Goal: Communication & Community: Answer question/provide support

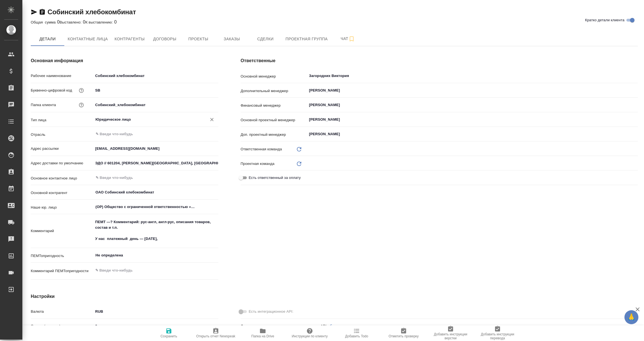
type input "Локализация"
type textarea "x"
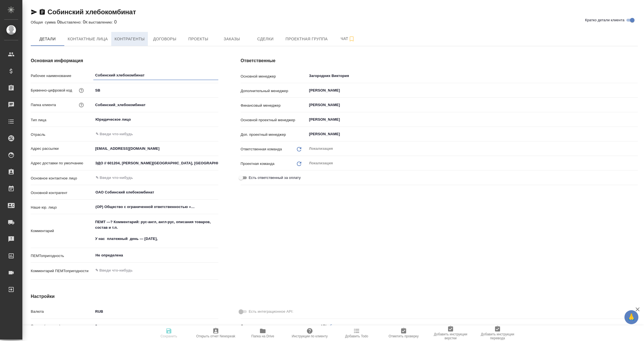
type textarea "x"
click at [126, 36] on span "Контрагенты" at bounding box center [130, 39] width 30 height 7
type textarea "x"
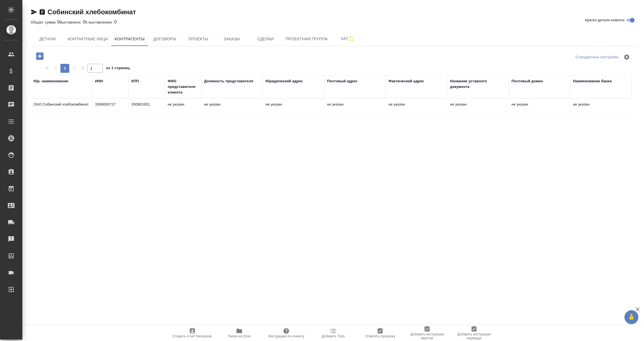
click at [74, 104] on td "ОАО Собинский хлебокомбинат" at bounding box center [62, 109] width 62 height 20
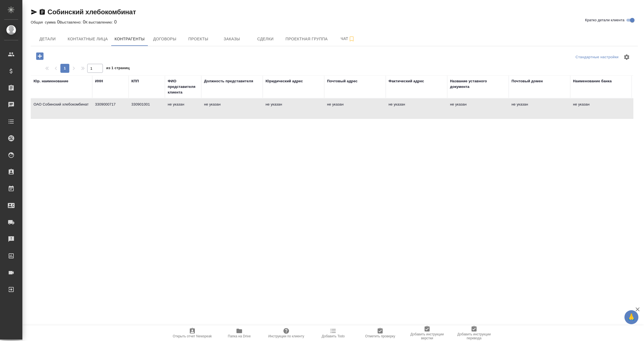
click at [74, 104] on td "ОАО Собинский хлебокомбинат" at bounding box center [62, 109] width 62 height 20
type textarea "ОАО Собинский хлебокомбинат"
type input "3309000717"
type input "330901001"
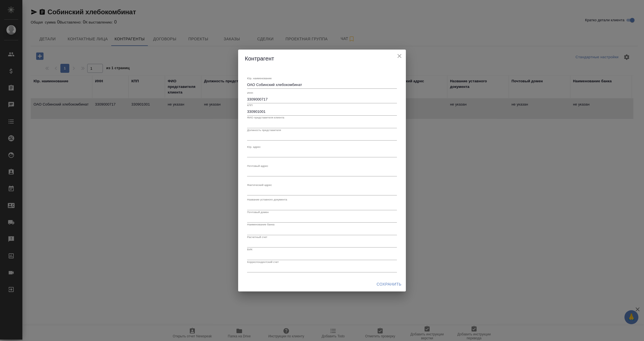
click at [254, 87] on textarea "Юр. наименование" at bounding box center [322, 85] width 150 height 4
paste textarea "601240, Владимирская область, р-н Собинский, г Лакинск, ул Текстильщиков, д. 1а"
type textarea "601240, Владимирская область, р-н Собинский, г Лакинск, ул Текстильщиков, д. 1а"
click at [490, 263] on div "Контрагент Юр. наименование ОАО Собинский хлебокомбинат x ИНН 3309000717 КПП 33…" at bounding box center [322, 170] width 644 height 341
drag, startPoint x: 313, startPoint y: 84, endPoint x: 190, endPoint y: 84, distance: 122.5
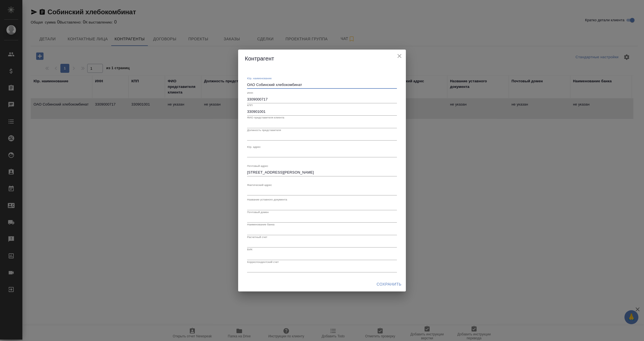
click at [190, 84] on div "Контрагент Юр. наименование ОАО Собинский хлебокомбинат x ИНН 3309000717 КПП 33…" at bounding box center [322, 170] width 644 height 341
paste textarea "ОБИНСКИЙ ХЛЕБОКОМБИНАТ АО"
type textarea "СОБИНСКИЙ ХЛЕБОКОМБИНАТ АО"
drag, startPoint x: 272, startPoint y: 110, endPoint x: 211, endPoint y: 108, distance: 61.0
click at [211, 108] on div "Контрагент Юр. наименование СОБИНСКИЙ ХЛЕБОКОМБИНАТ АО x ИНН 3309000717 КПП 330…" at bounding box center [322, 170] width 644 height 341
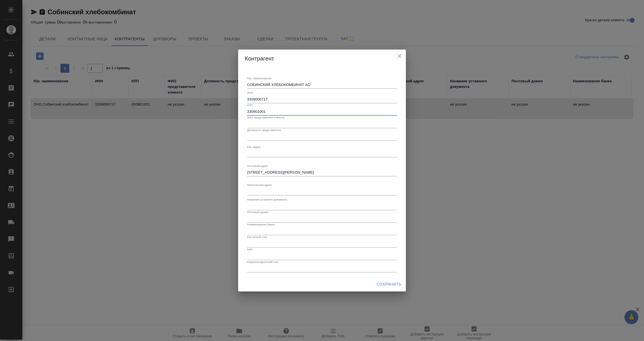
click at [273, 122] on input "text" at bounding box center [322, 124] width 150 height 8
paste input "Шаталов Юрий Юрьевич"
type input "Шаталов Юрий Юрьевич"
click at [257, 137] on input "text" at bounding box center [322, 137] width 150 height 8
type input "Генеральный директор"
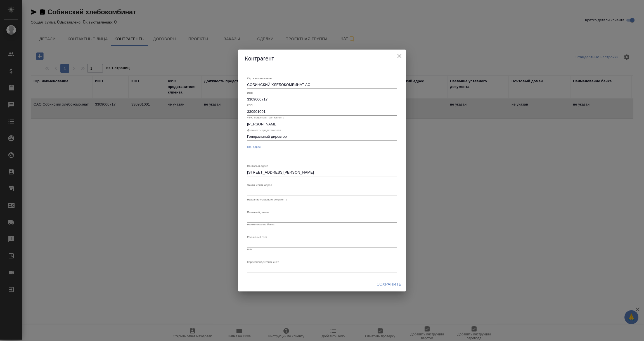
click at [259, 151] on textarea "Юр. наименование" at bounding box center [322, 153] width 150 height 4
paste textarea "601204, Владимирская область, р-н Собинский, г Собинка, ул Ленина, дом 3"
type textarea "601204, Владимирская область, р-н Собинский, г Собинка, ул Ленина, дом 3"
click at [256, 190] on textarea "Юр. наименование" at bounding box center [322, 191] width 150 height 4
drag, startPoint x: 248, startPoint y: 172, endPoint x: 465, endPoint y: 172, distance: 216.8
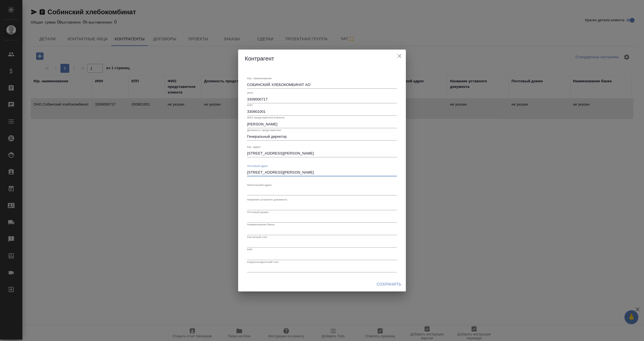
click at [465, 172] on div "Контрагент Юр. наименование СОБИНСКИЙ ХЛЕБОКОМБИНАТ АО x ИНН 3309000717 КПП 330…" at bounding box center [322, 170] width 644 height 341
click at [460, 217] on div "Контрагент Юр. наименование СОБИНСКИЙ ХЛЕБОКОМБИНАТ АО x ИНН 3309000717 КПП 330…" at bounding box center [322, 170] width 644 height 341
click at [295, 206] on input "text" at bounding box center [322, 206] width 150 height 8
click at [286, 216] on input "text" at bounding box center [322, 219] width 150 height 8
click at [389, 281] on span "Сохранить" at bounding box center [389, 284] width 25 height 7
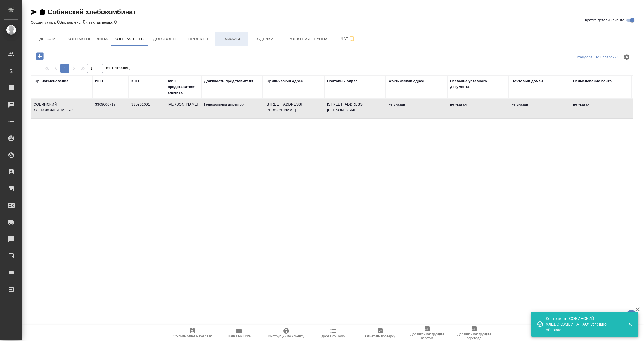
click at [234, 38] on span "Заказы" at bounding box center [231, 39] width 27 height 7
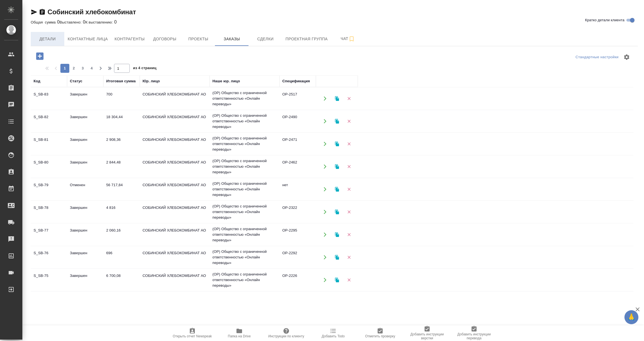
click at [51, 43] on button "Детали" at bounding box center [48, 39] width 34 height 14
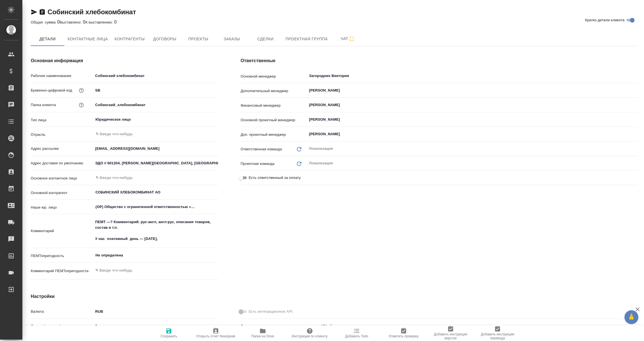
type textarea "x"
click at [261, 330] on icon "button" at bounding box center [263, 330] width 6 height 4
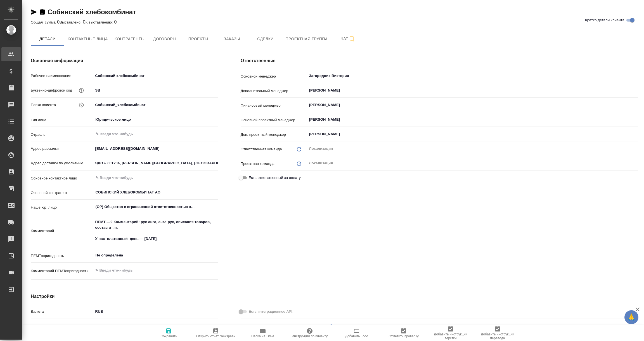
type textarea "x"
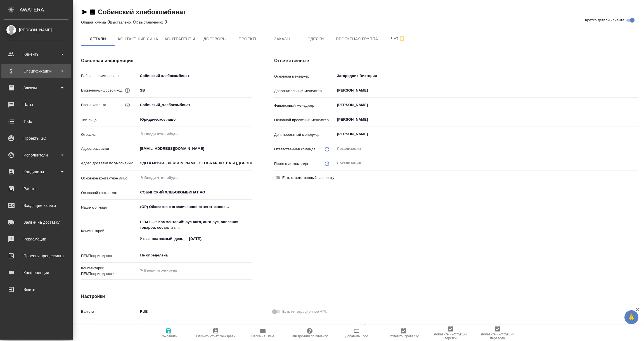
click at [32, 74] on div "Спецификации" at bounding box center [36, 71] width 64 height 8
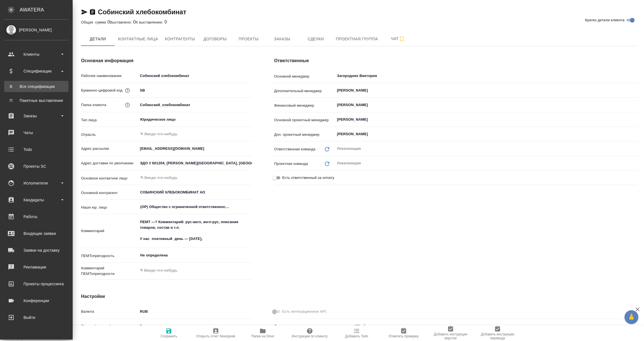
type textarea "x"
click at [28, 87] on div "Все спецификации" at bounding box center [36, 87] width 59 height 6
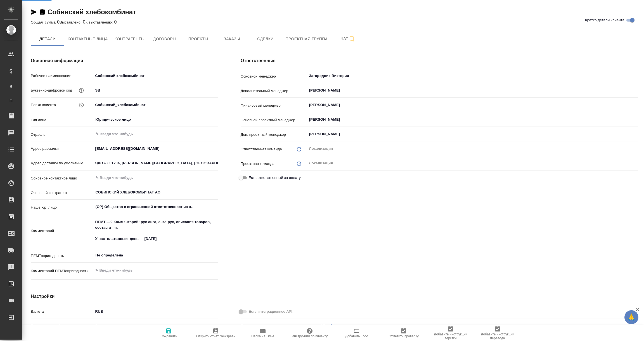
type textarea "x"
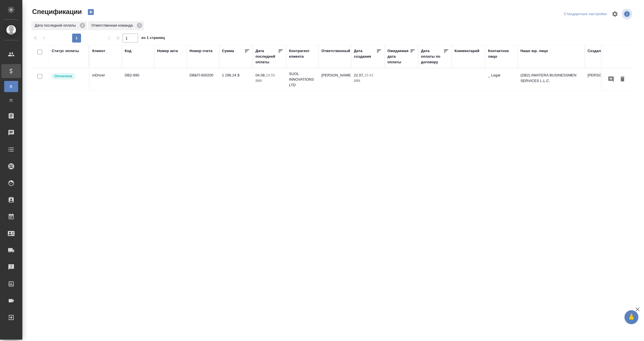
click at [264, 60] on div "Дата последней оплаты" at bounding box center [267, 56] width 22 height 17
select select "7"
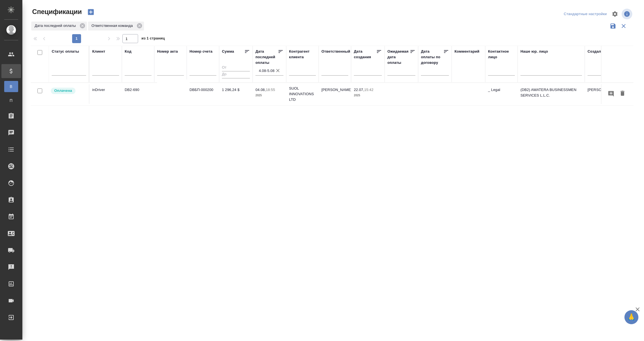
click at [265, 71] on input "4.08-5.08" at bounding box center [271, 71] width 25 height 8
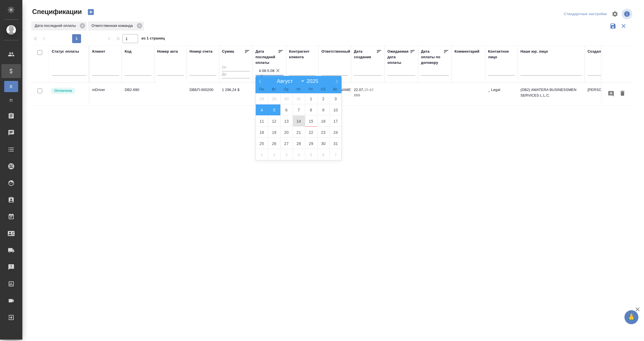
click at [295, 122] on span "14" at bounding box center [299, 121] width 12 height 11
click at [314, 120] on span "15" at bounding box center [311, 121] width 12 height 11
type div "2025-08-13T21:00:00.000Z — 2025-08-14T21:00:00.000Z"
type input "14.08-15.08"
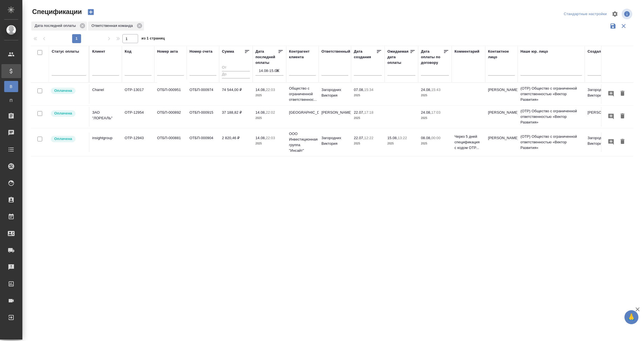
click at [107, 98] on td "Chanel" at bounding box center [106, 94] width 32 height 20
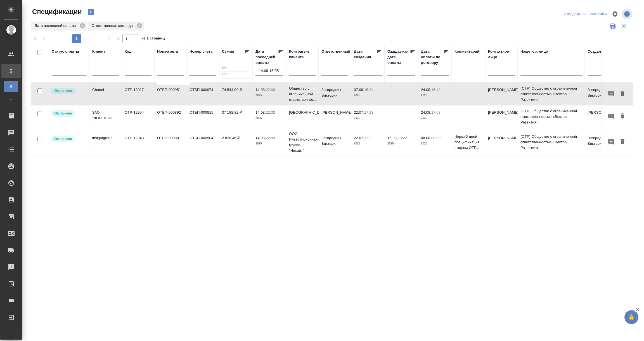
click at [107, 98] on td "Chanel" at bounding box center [106, 94] width 32 height 20
click at [95, 93] on p "ЗАО "ЛОРЕАЛЬ"" at bounding box center [105, 90] width 27 height 6
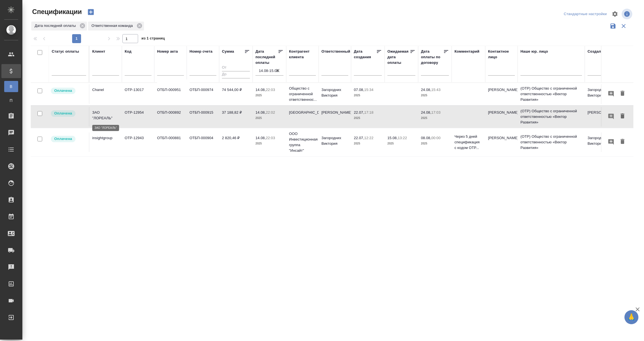
click at [95, 117] on p "ЗАО "ЛОРЕАЛЬ"" at bounding box center [105, 115] width 27 height 11
click at [108, 136] on p "insightgroup" at bounding box center [105, 138] width 27 height 6
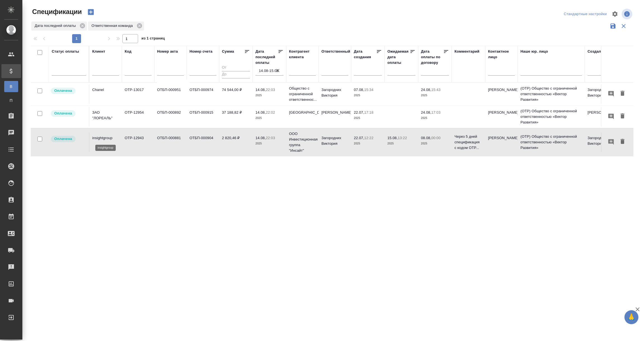
click at [108, 136] on p "insightgroup" at bounding box center [105, 138] width 27 height 6
click at [263, 69] on input "14.08-15.08" at bounding box center [271, 71] width 25 height 8
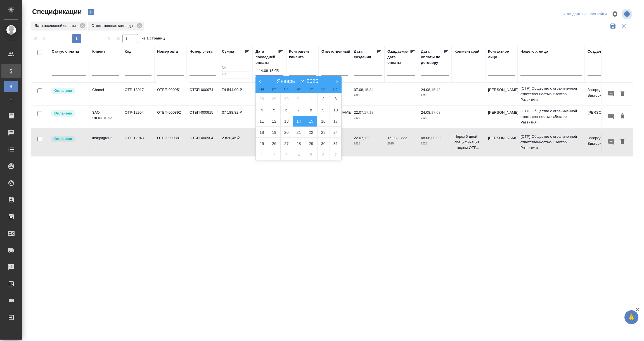
click at [297, 121] on span "14" at bounding box center [299, 121] width 12 height 11
click at [314, 121] on span "15" at bounding box center [311, 121] width 12 height 11
type div "2025-08-13T21:00:00.000Z — 2025-08-14T21:00:00.000Z"
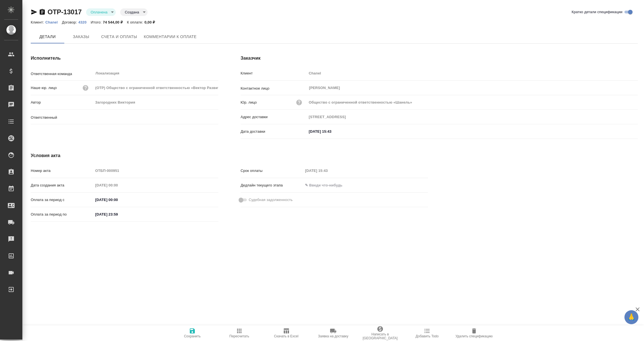
type input "Загородних Виктория"
click at [78, 36] on span "Заказы" at bounding box center [81, 36] width 27 height 7
click at [79, 36] on span "Заказы" at bounding box center [81, 36] width 27 height 7
click at [79, 38] on span "Заказы" at bounding box center [81, 36] width 27 height 7
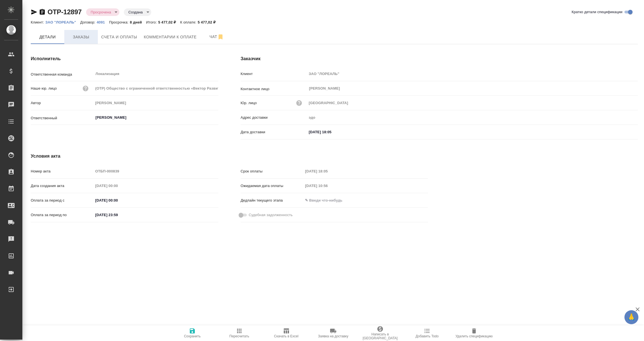
click at [80, 34] on span "Заказы" at bounding box center [81, 37] width 27 height 7
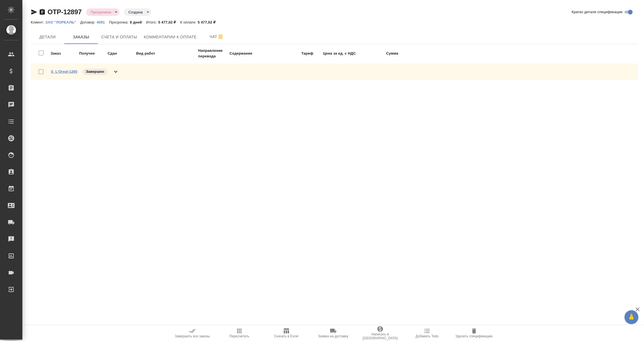
click at [56, 71] on link "S_L’Oreal-1265" at bounding box center [64, 71] width 27 height 4
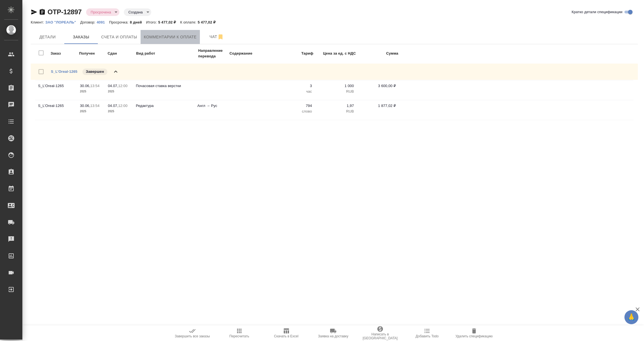
click at [183, 42] on button "Комментарии к оплате" at bounding box center [171, 37] width 60 height 14
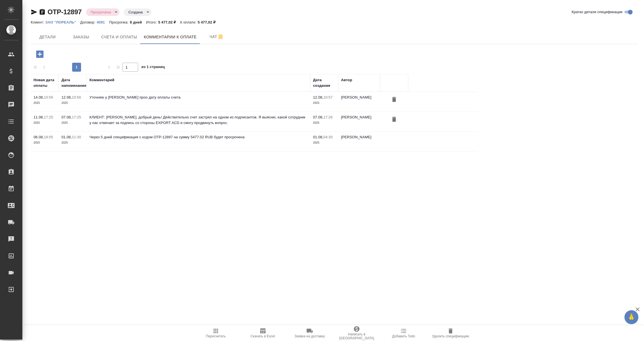
click at [37, 52] on icon "button" at bounding box center [39, 53] width 7 height 7
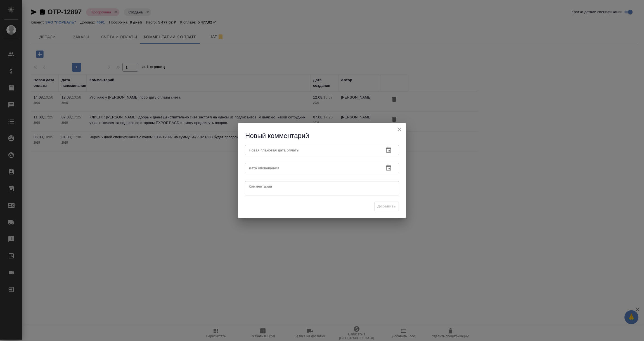
click at [389, 149] on icon "button" at bounding box center [388, 150] width 7 height 7
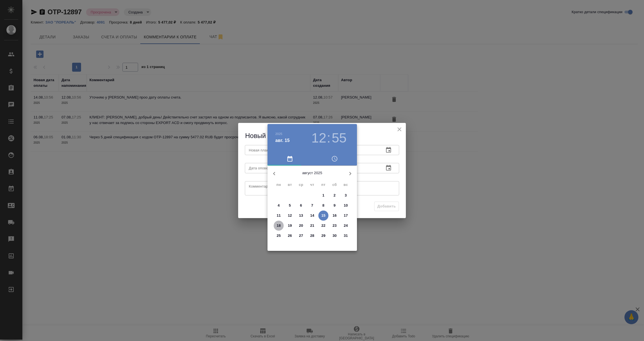
click at [280, 224] on p "18" at bounding box center [279, 226] width 4 height 6
type input "18.08.2025 12:55"
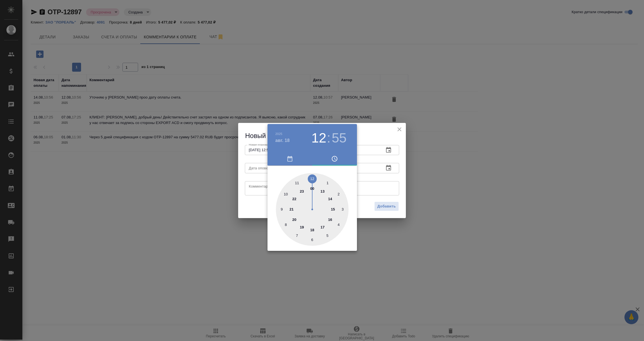
click at [387, 177] on div at bounding box center [322, 170] width 644 height 341
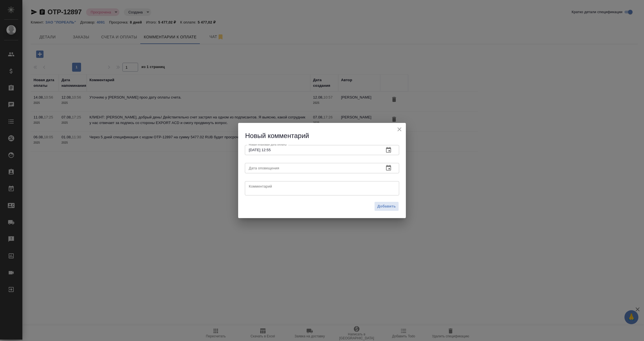
click at [389, 166] on icon "button" at bounding box center [388, 168] width 5 height 6
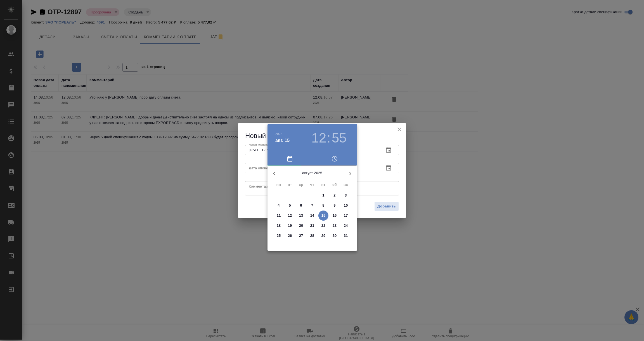
click at [324, 215] on p "15" at bounding box center [324, 216] width 4 height 6
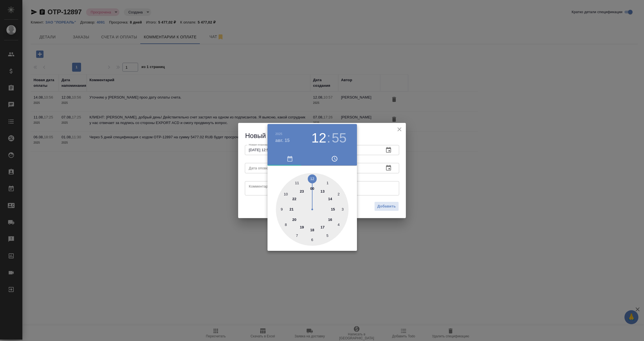
type input "15.08.2025 12:55"
click at [253, 183] on div at bounding box center [322, 170] width 644 height 341
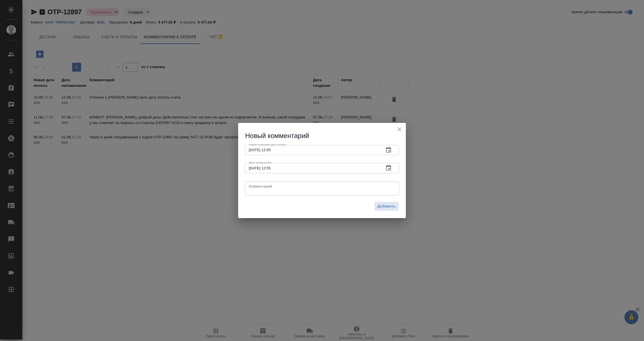
click at [253, 184] on textarea at bounding box center [322, 188] width 147 height 8
type textarea "Вновь уточняю у клиента об оплате."
click at [386, 206] on span "Добавить" at bounding box center [387, 206] width 18 height 6
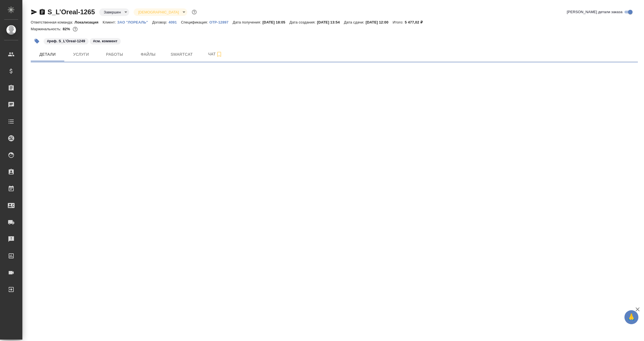
select select "RU"
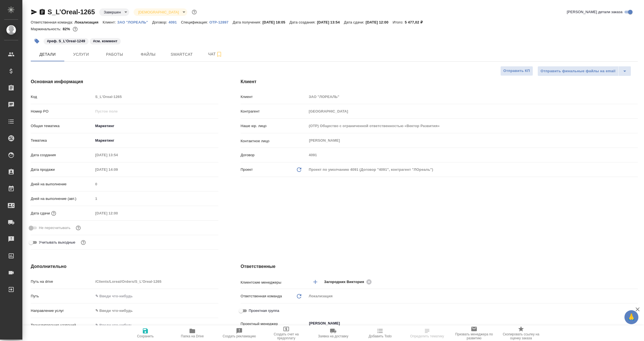
type textarea "x"
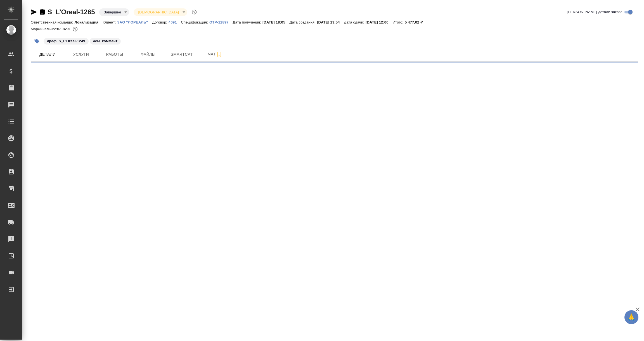
select select "RU"
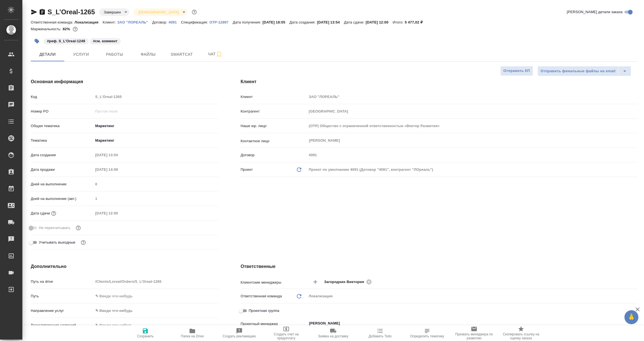
type textarea "x"
